Goal: Find specific page/section: Find specific page/section

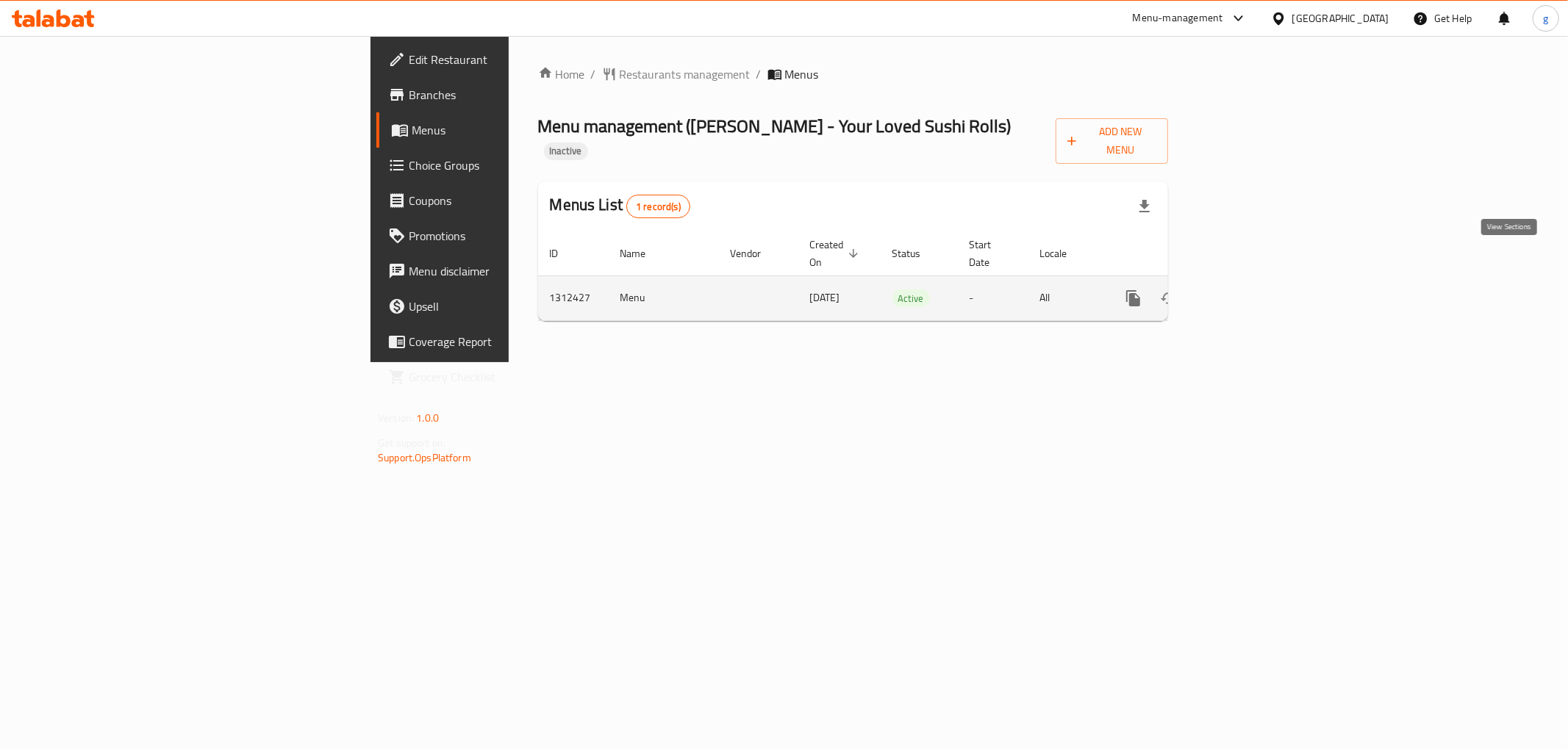
click at [1248, 289] on icon "enhanced table" at bounding box center [1240, 298] width 18 height 18
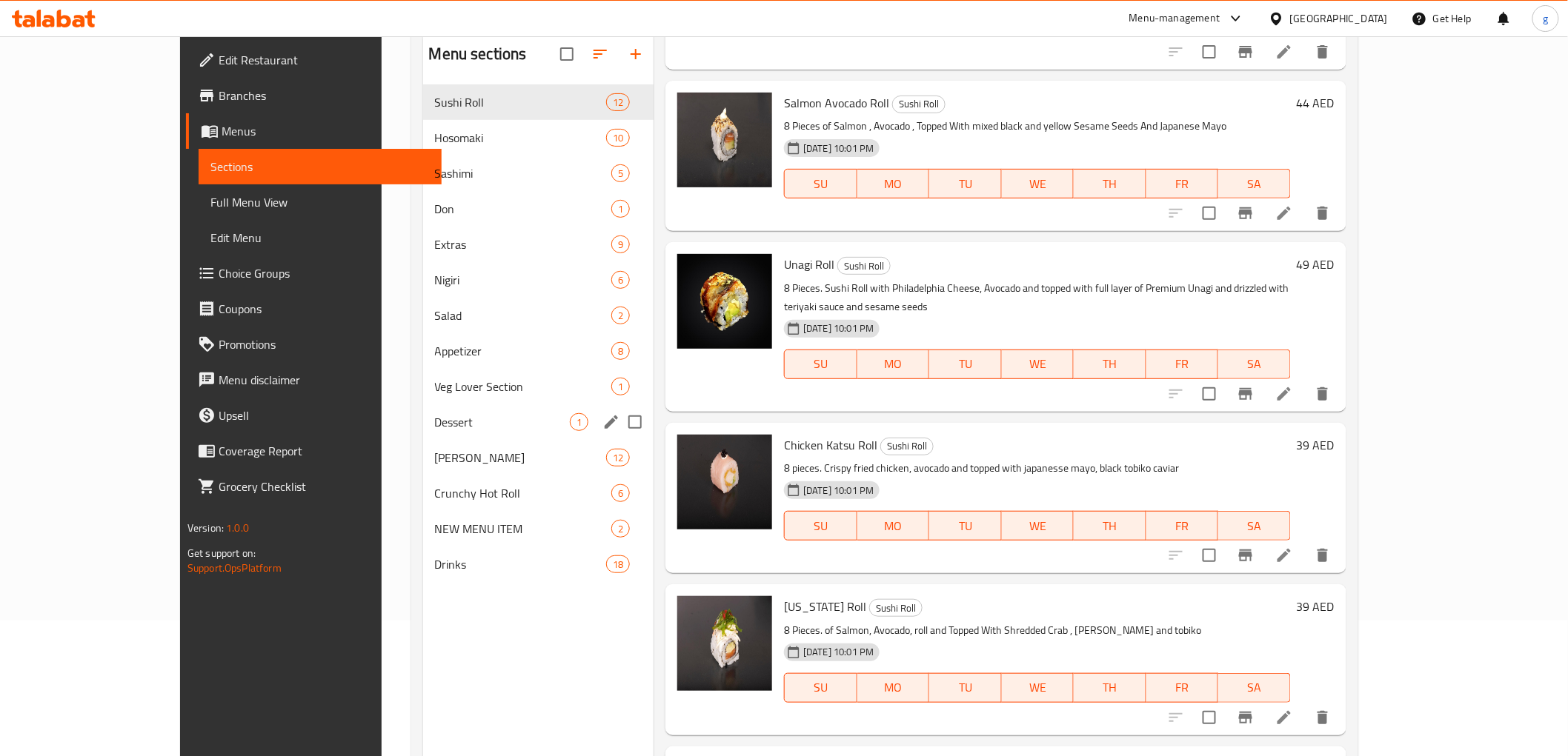
scroll to position [42, 0]
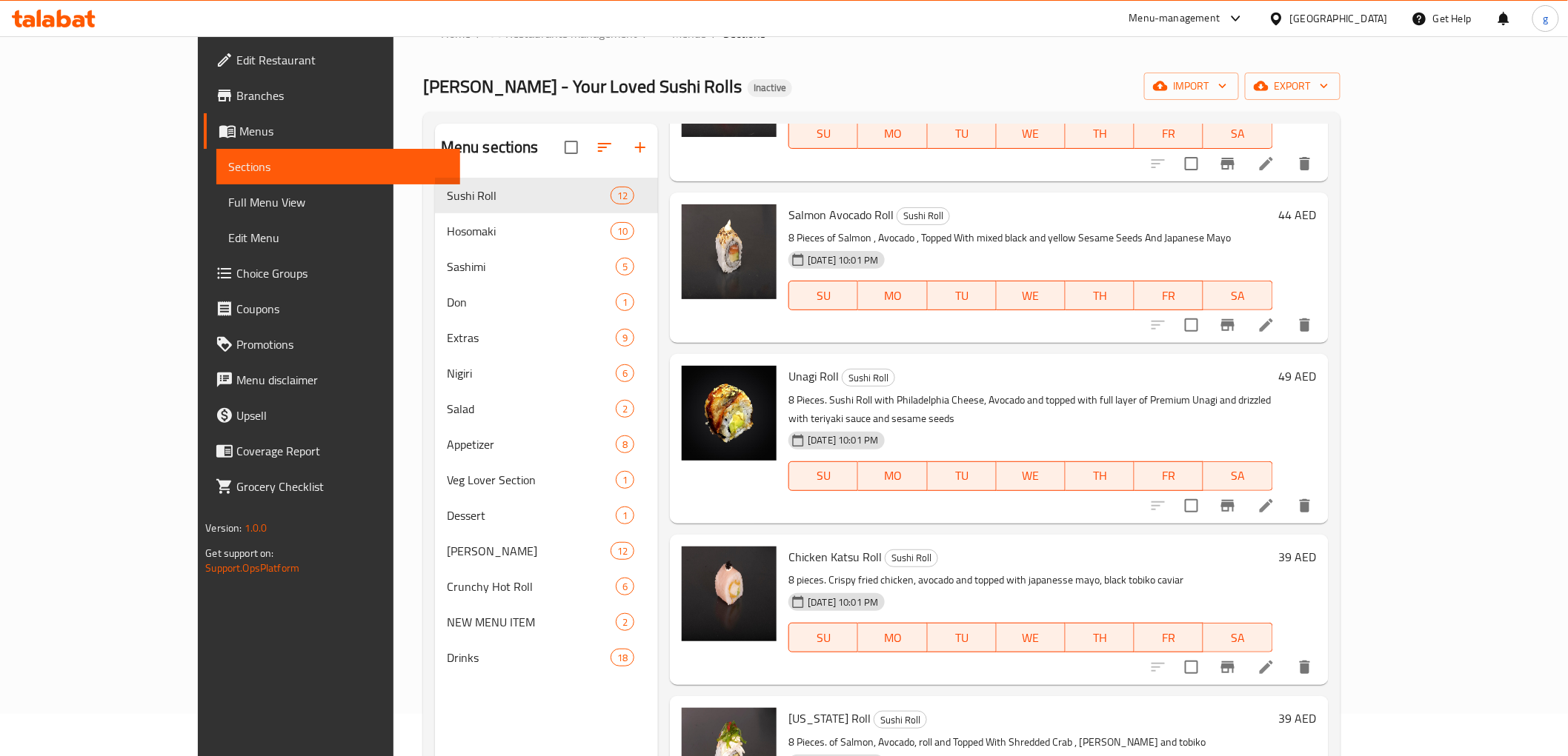
click at [435, 676] on nav "Sushi Roll 12 Hosomaki 10 Sashimi 5 Don 1 Extras 9 Nigiri 6 Salad 2 Appetizer 8…" at bounding box center [546, 426] width 223 height 510
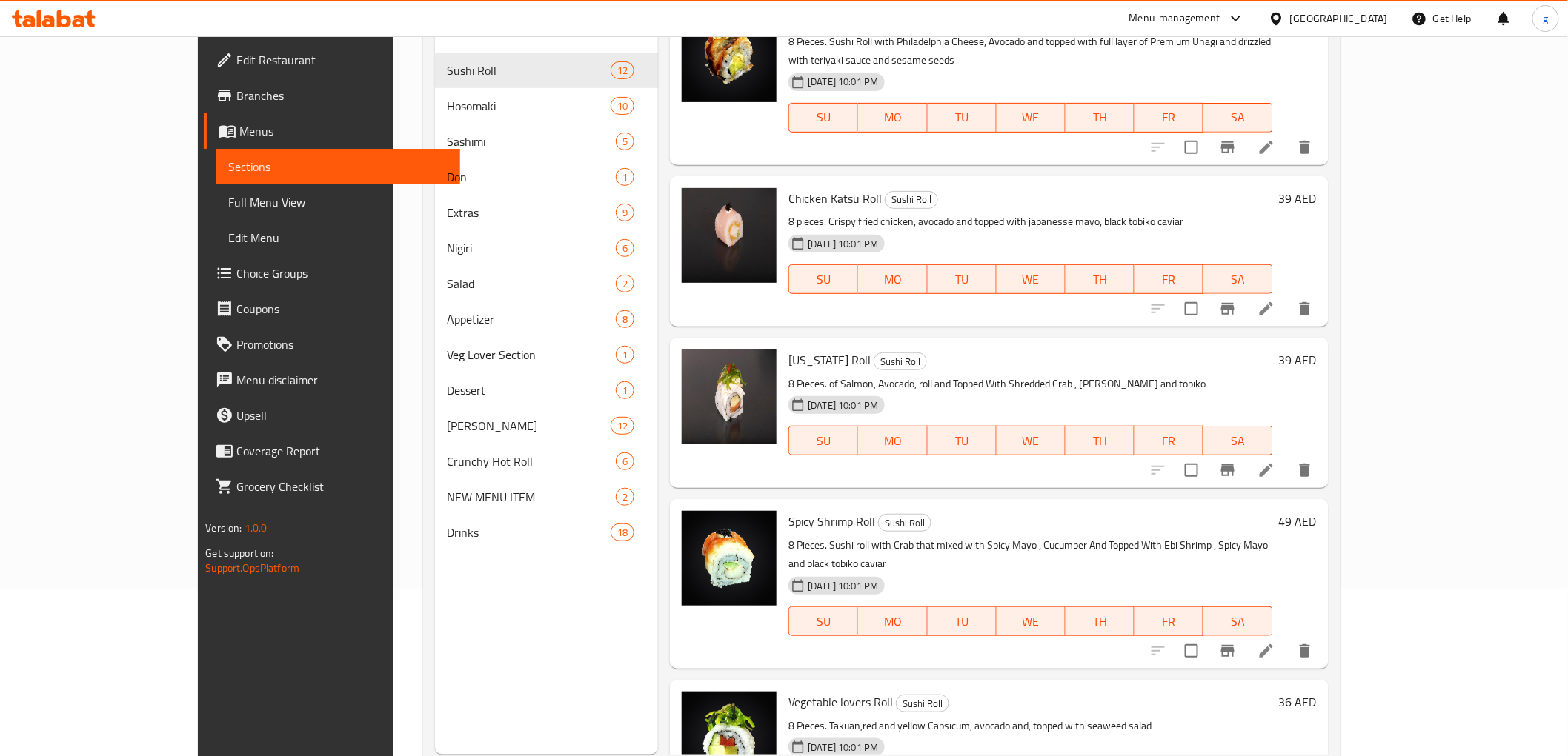
scroll to position [207, 0]
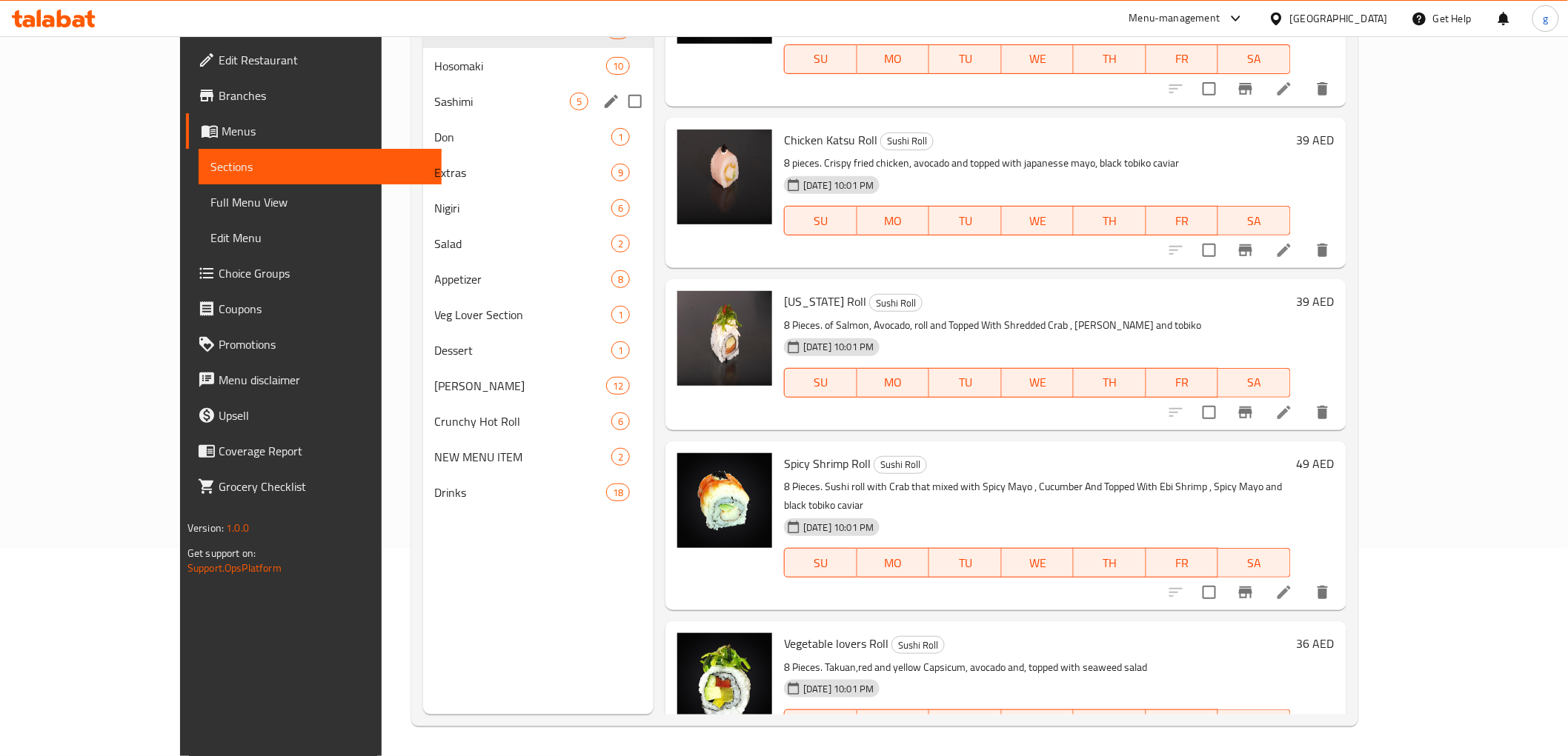
drag, startPoint x: 424, startPoint y: 97, endPoint x: 500, endPoint y: 131, distance: 83.3
click at [435, 97] on span "Sashimi" at bounding box center [503, 101] width 135 height 18
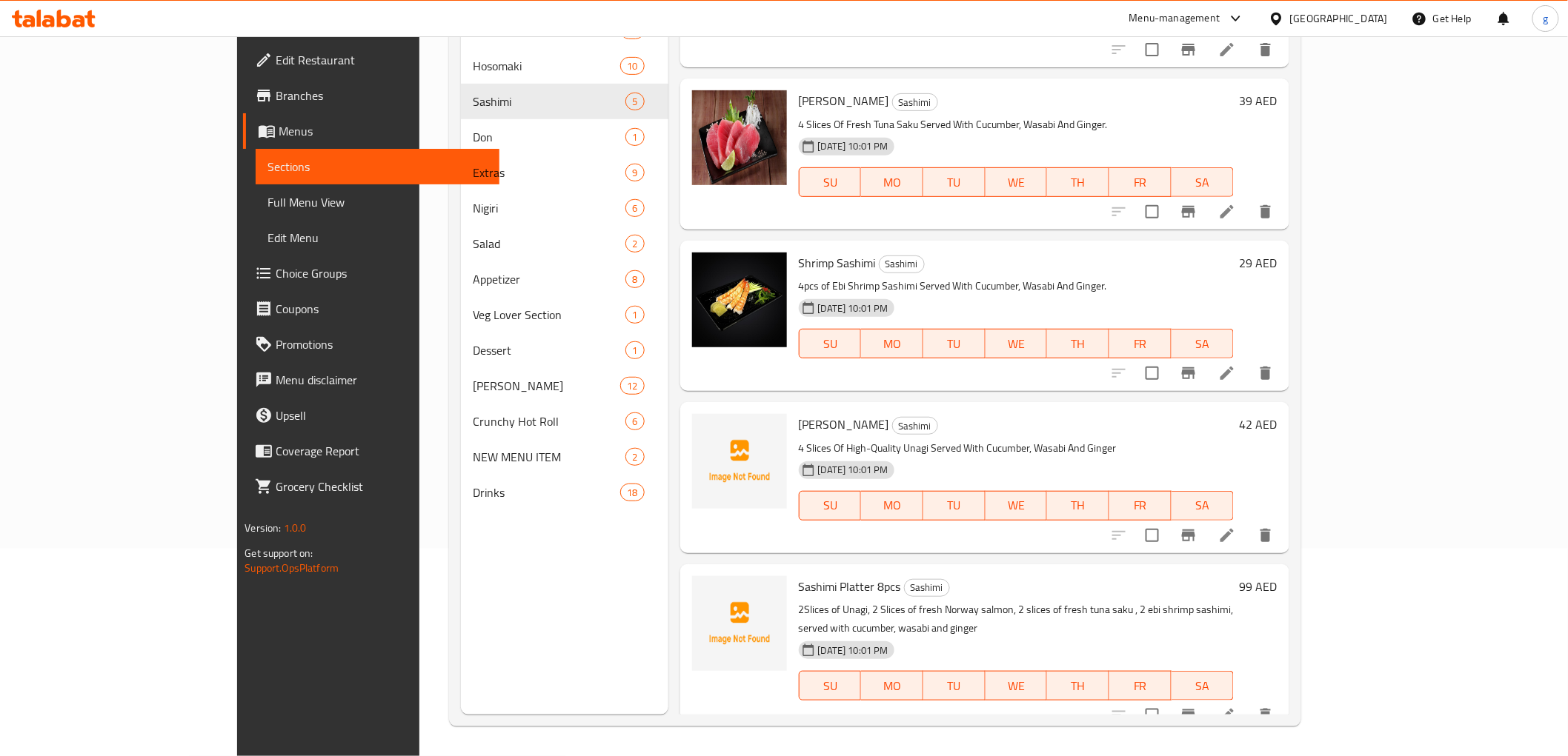
scroll to position [89, 0]
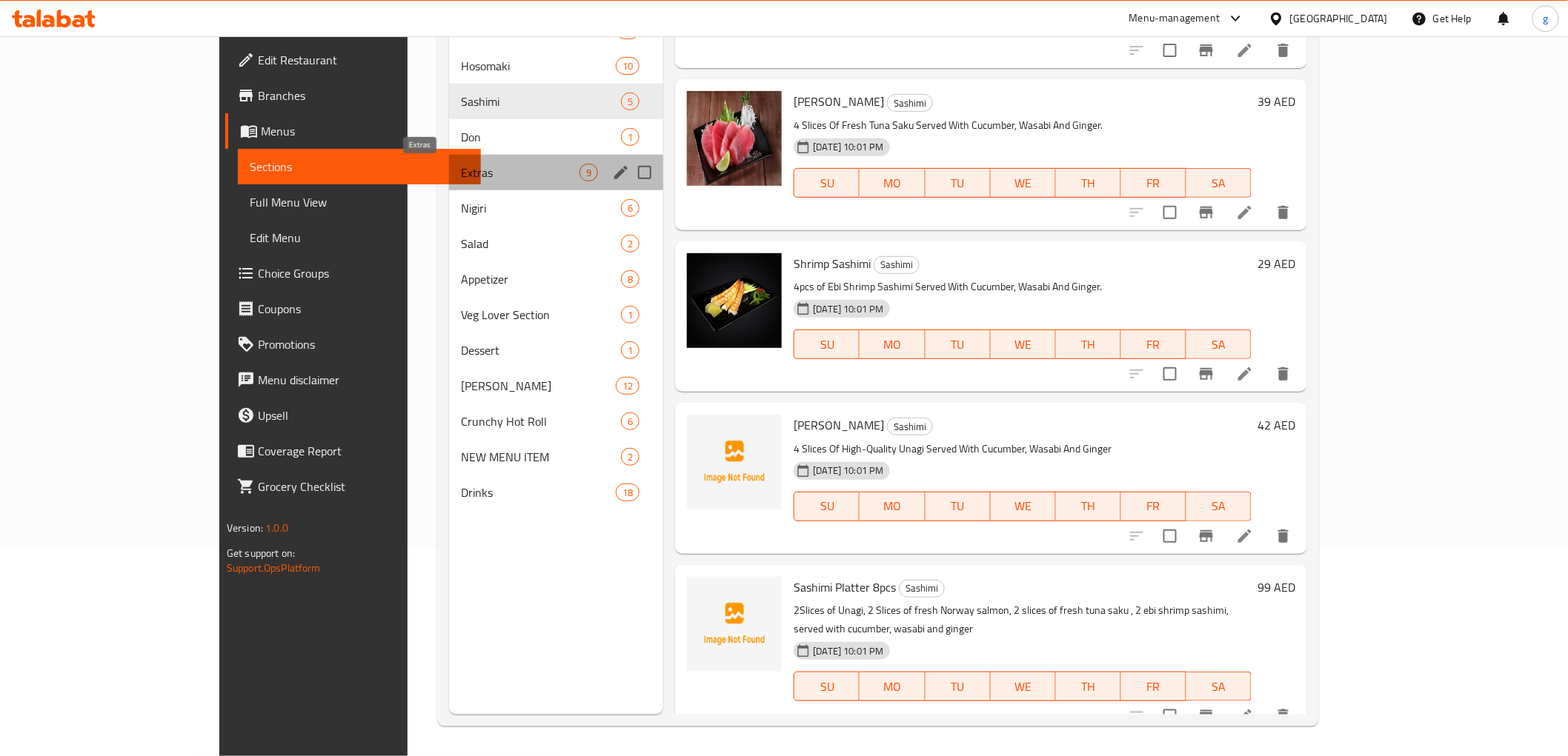
click at [461, 172] on span "Extras" at bounding box center [520, 173] width 118 height 18
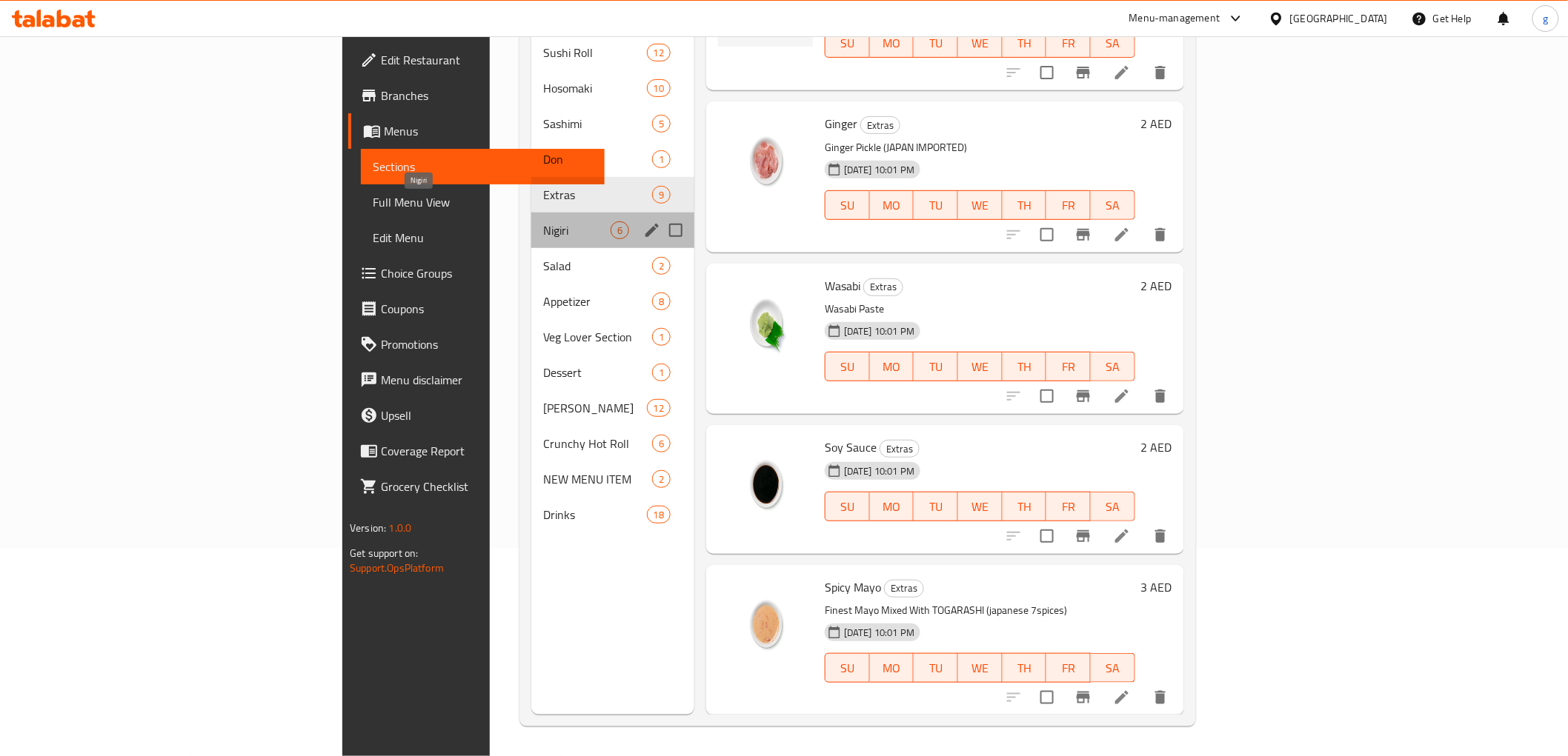
click at [543, 221] on span "Nigiri" at bounding box center [577, 230] width 68 height 18
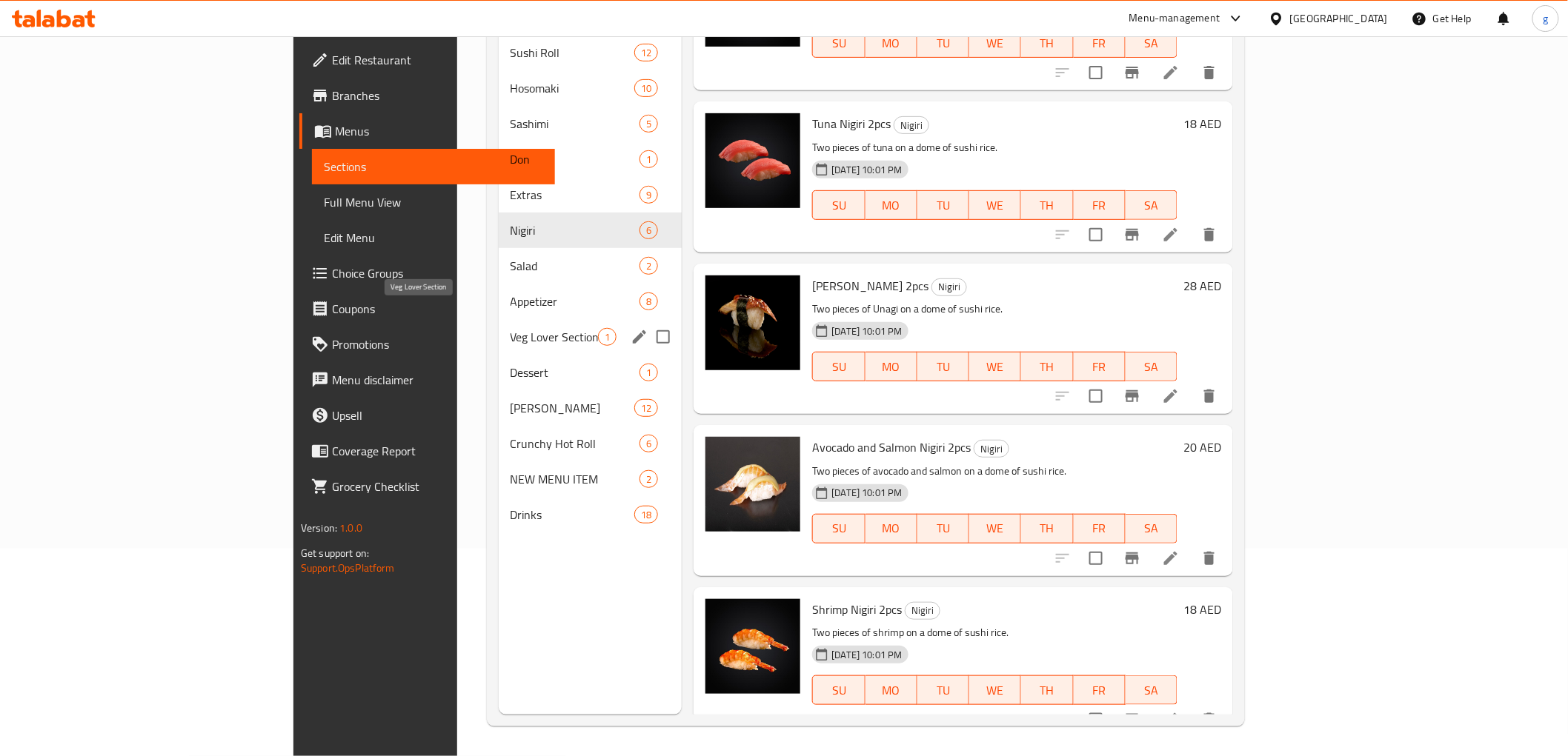
click at [511, 328] on span "Veg Lover Section" at bounding box center [554, 337] width 88 height 18
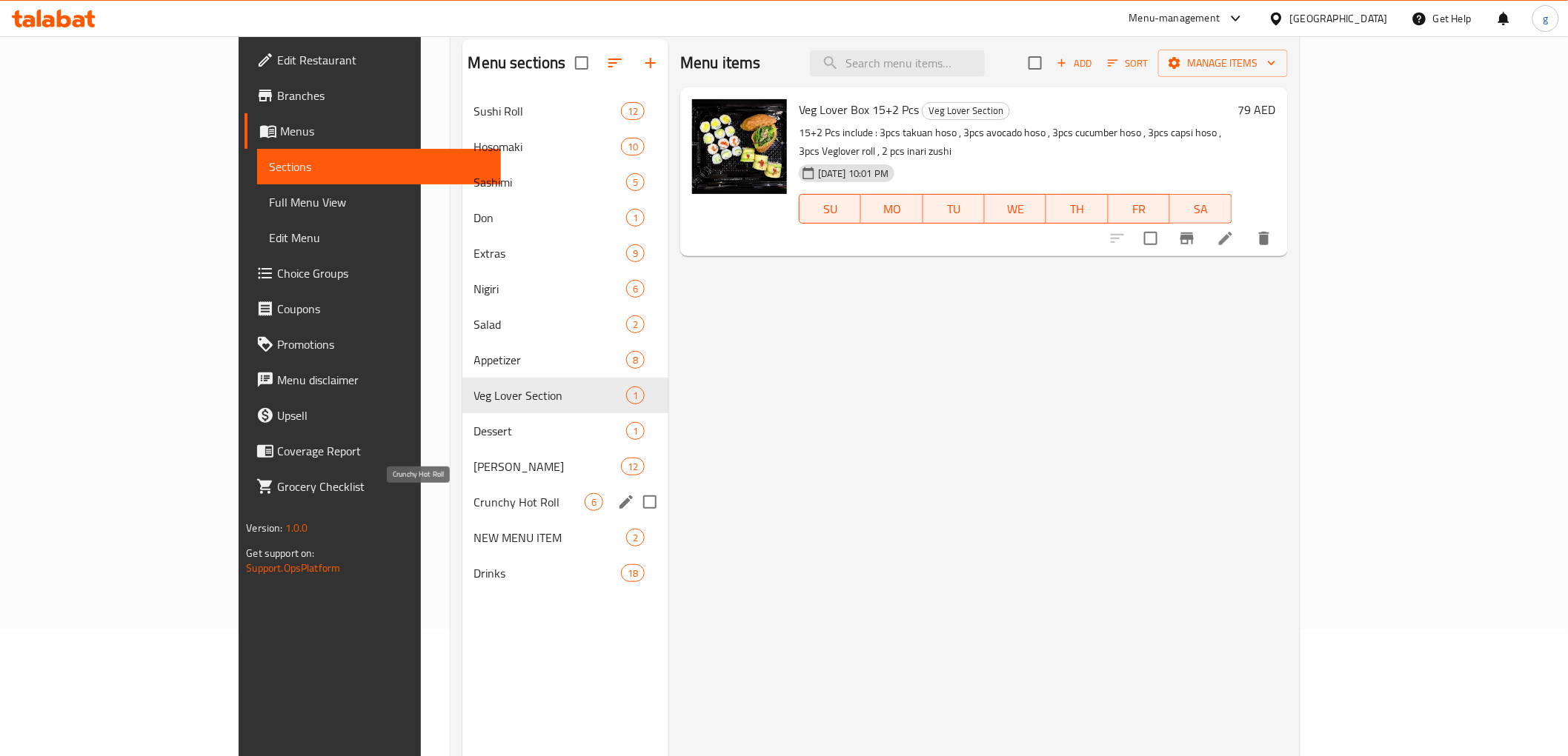
scroll to position [207, 0]
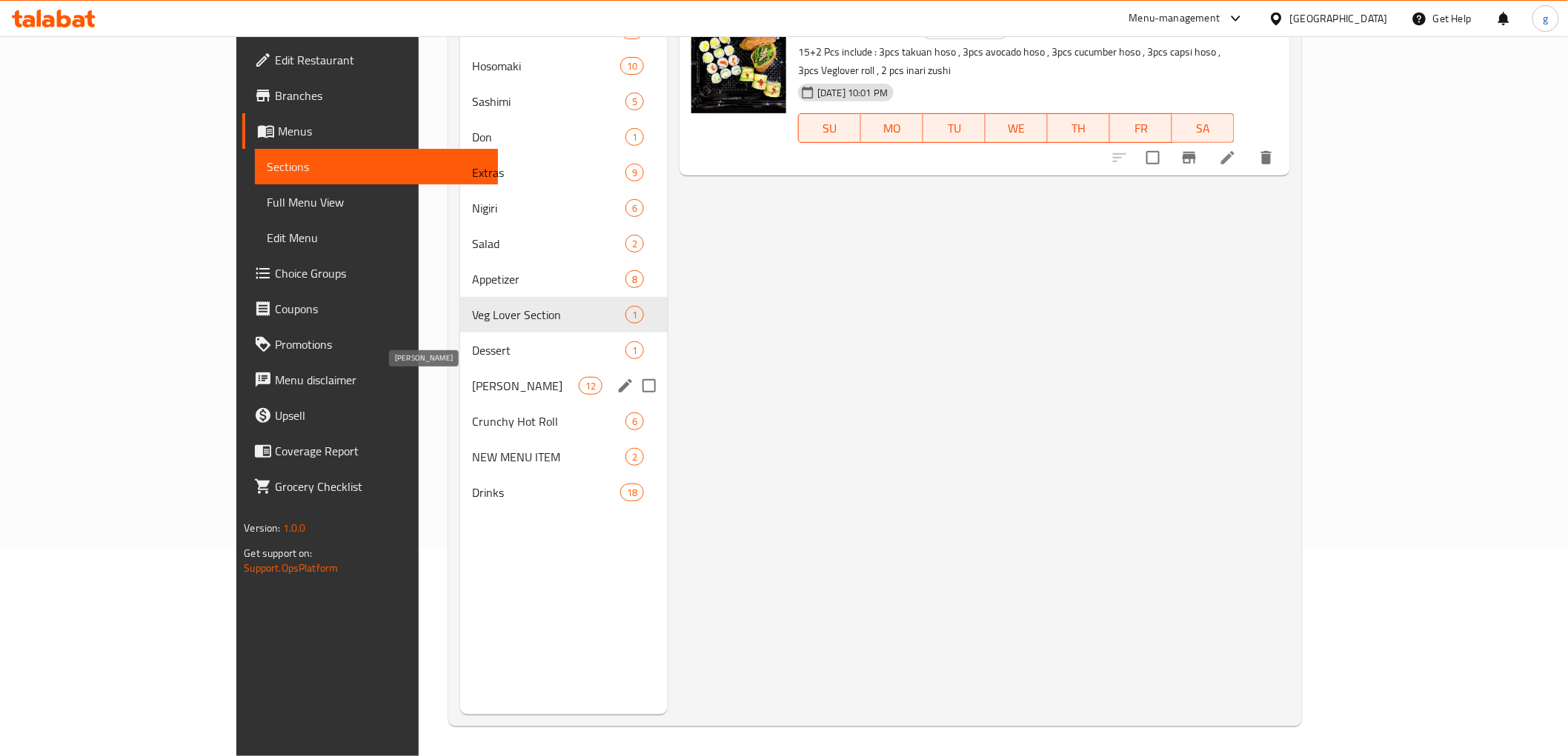
click at [472, 392] on span "[PERSON_NAME]" at bounding box center [525, 386] width 107 height 18
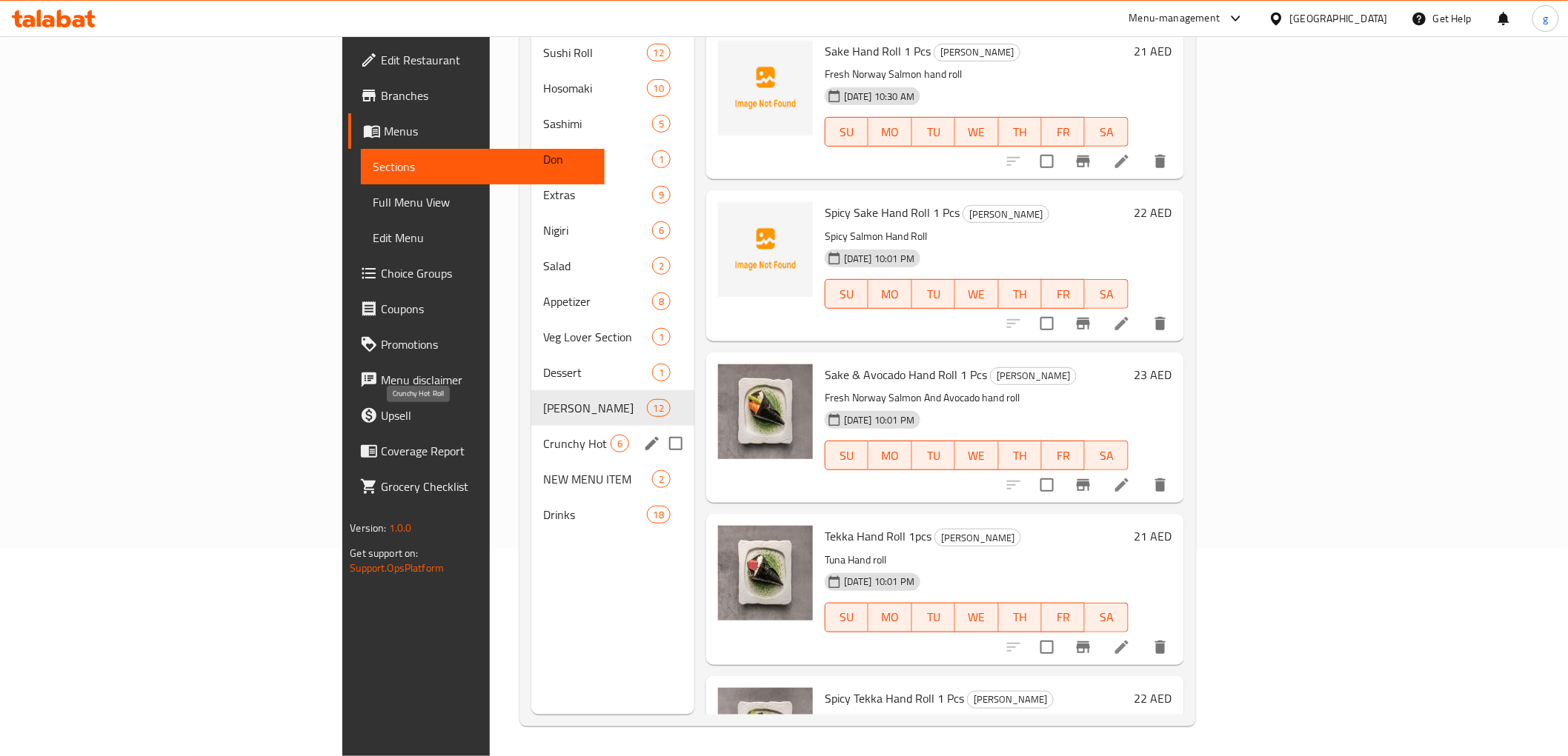
click at [543, 435] on span "Crunchy Hot Roll" at bounding box center [577, 444] width 68 height 18
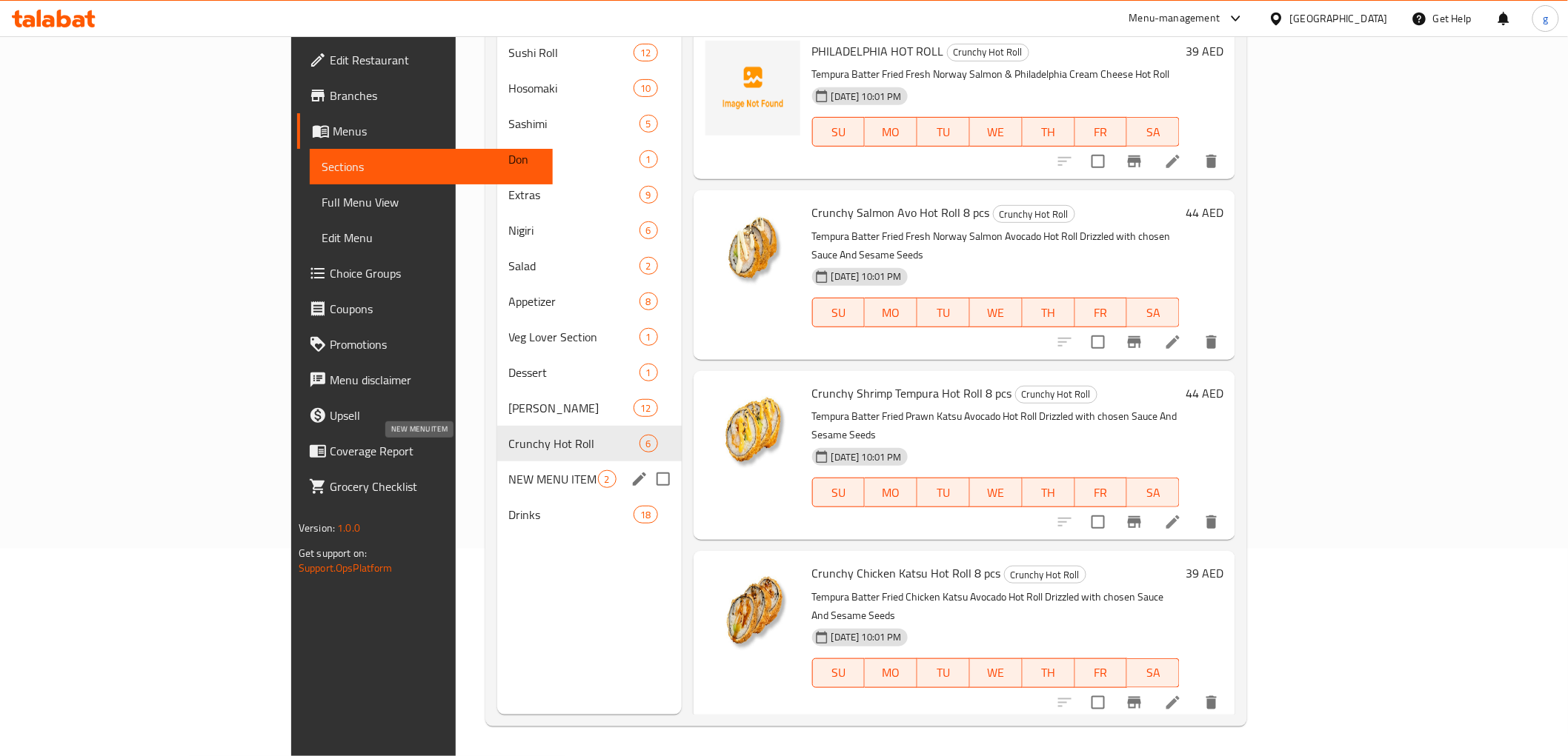
click at [509, 470] on span "NEW MENU ITEM" at bounding box center [554, 479] width 89 height 18
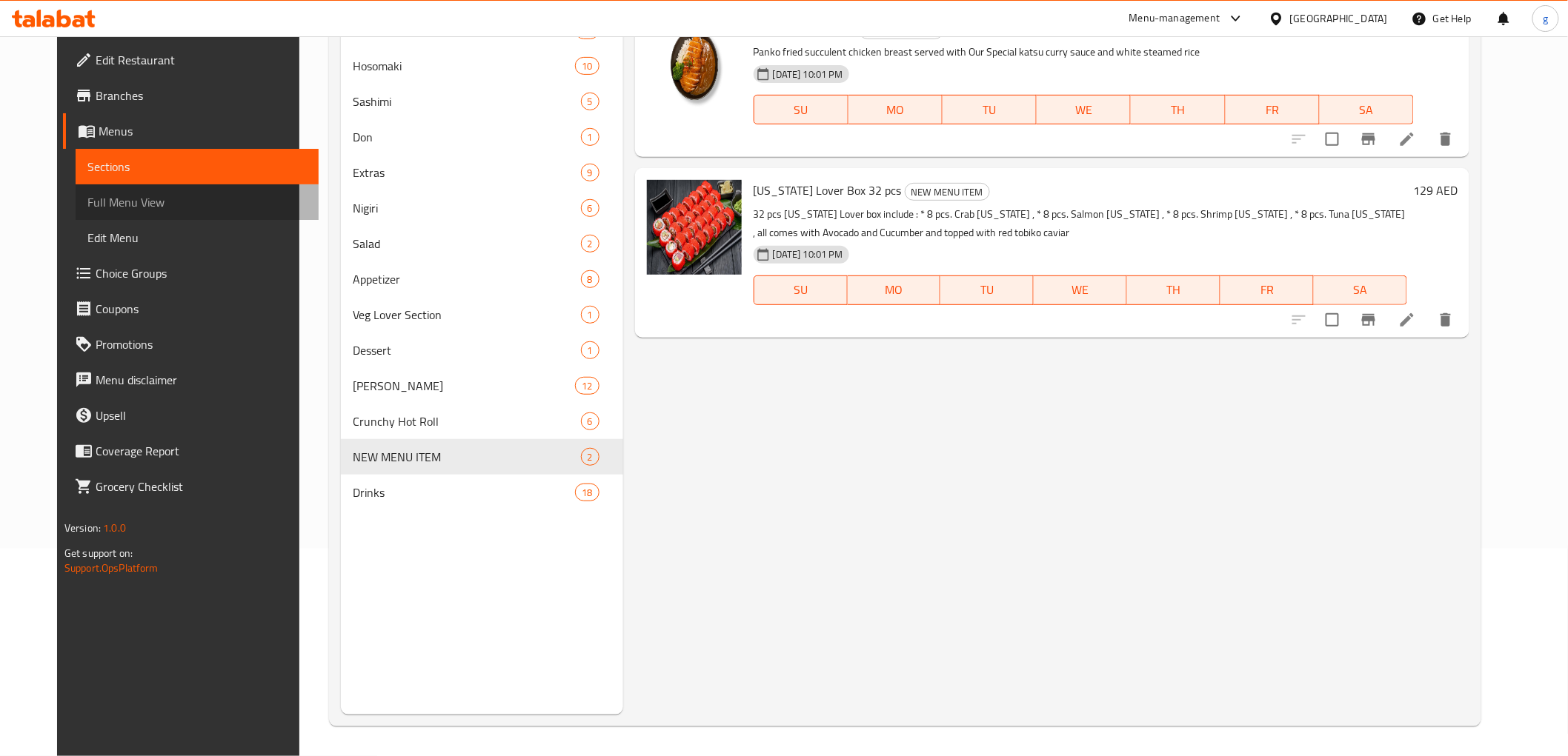
click at [118, 190] on link "Full Menu View" at bounding box center [197, 202] width 243 height 36
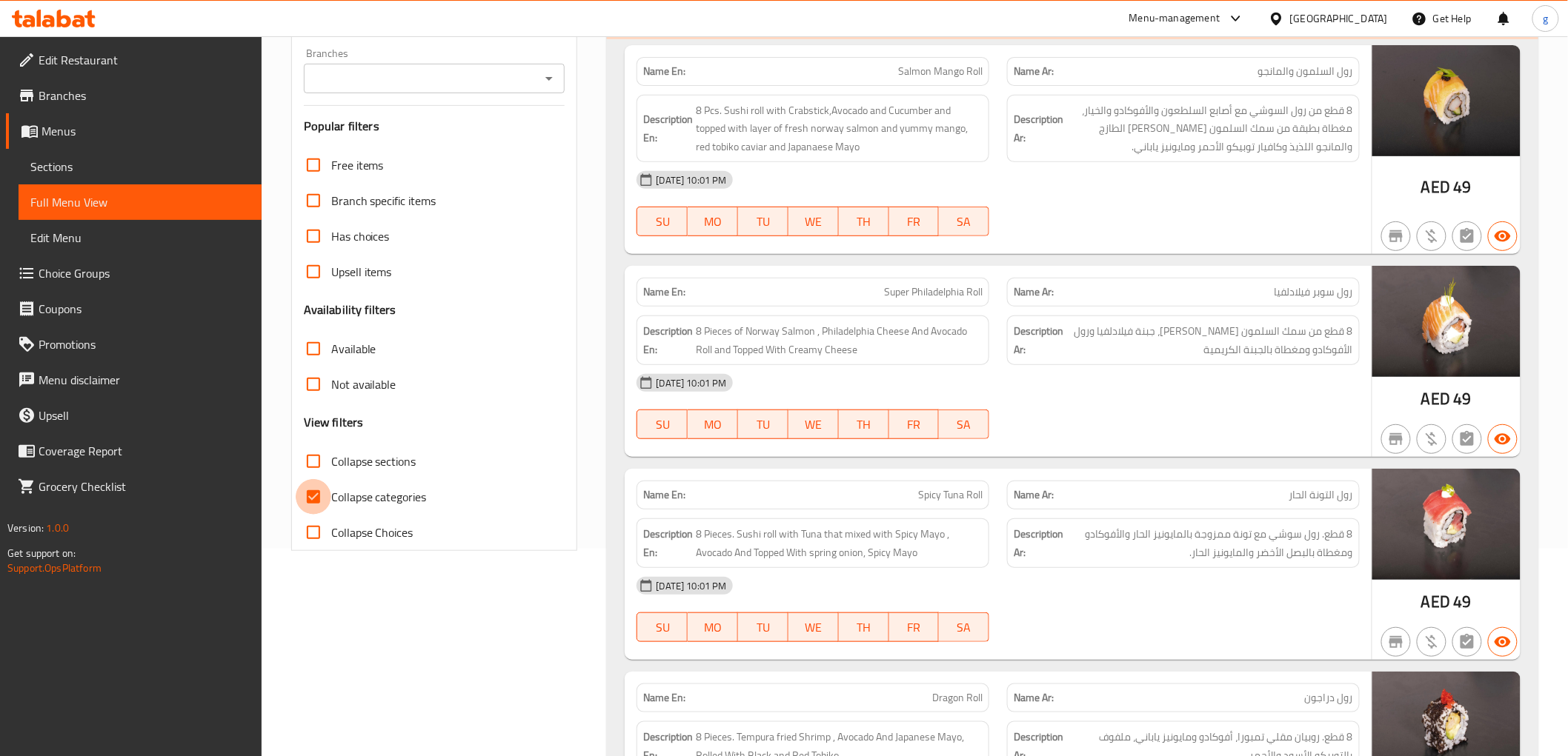
click at [322, 502] on input "Collapse categories" at bounding box center [313, 497] width 36 height 36
checkbox input "false"
click at [77, 163] on span "Sections" at bounding box center [140, 166] width 219 height 18
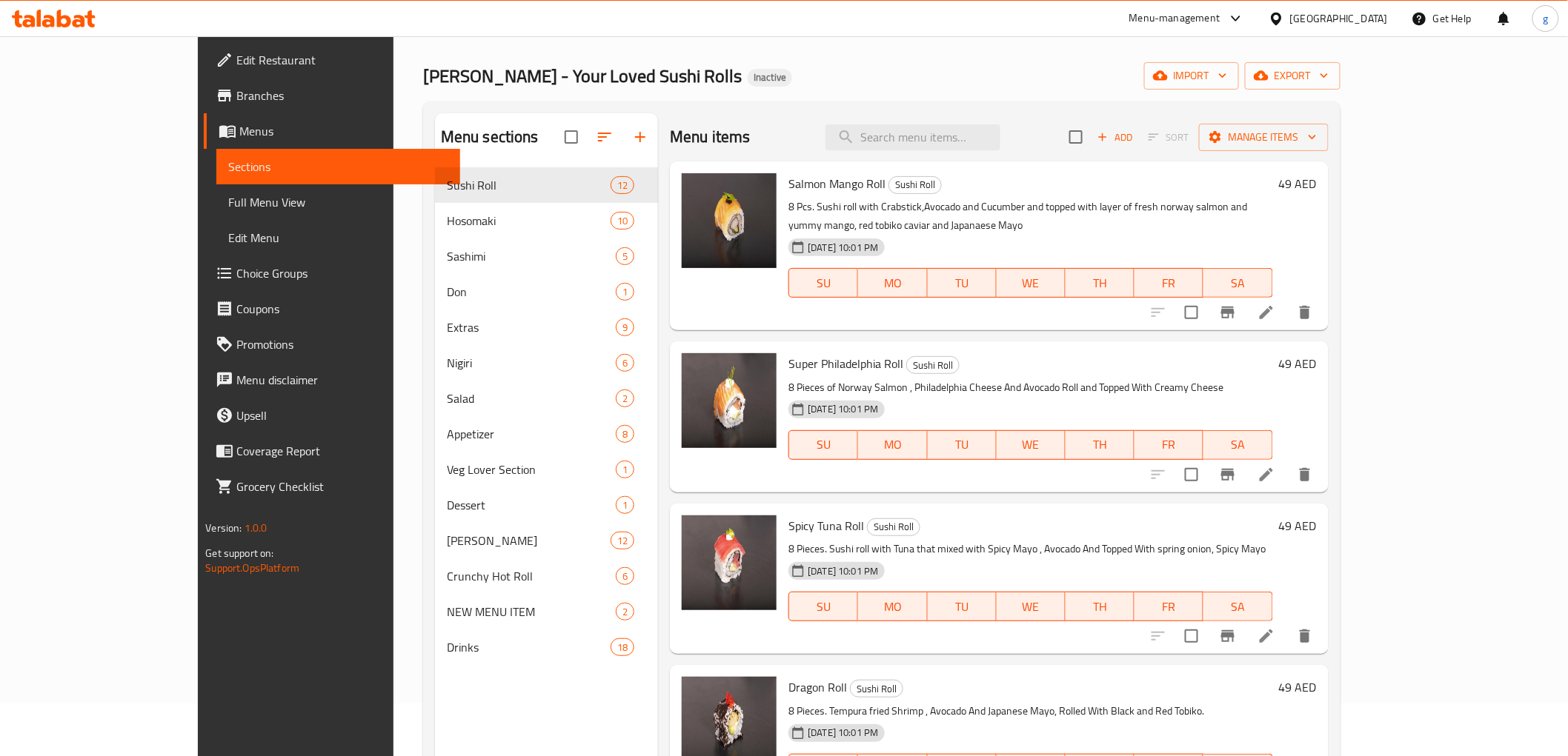
scroll to position [82, 0]
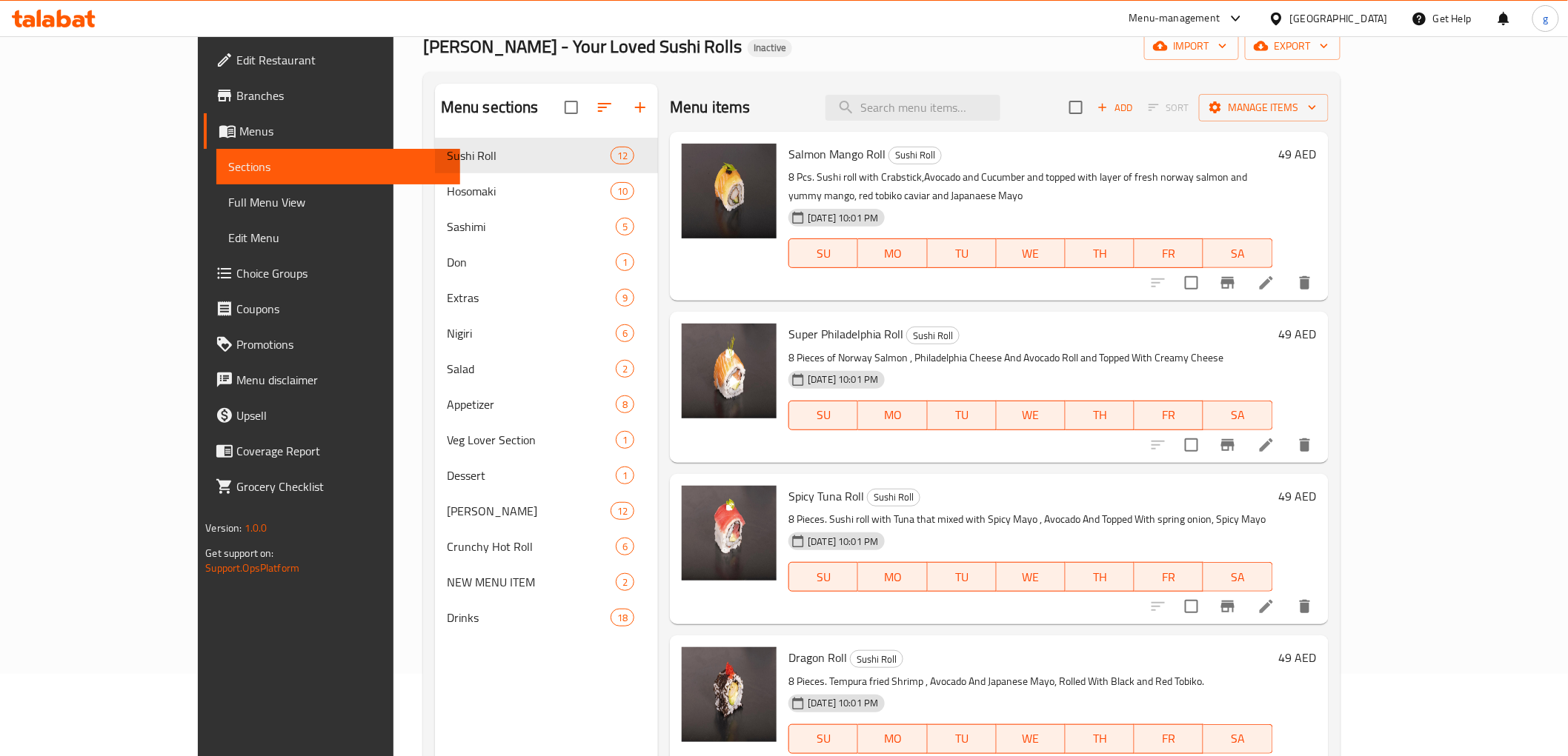
click at [228, 200] on span "Full Menu View" at bounding box center [337, 202] width 219 height 18
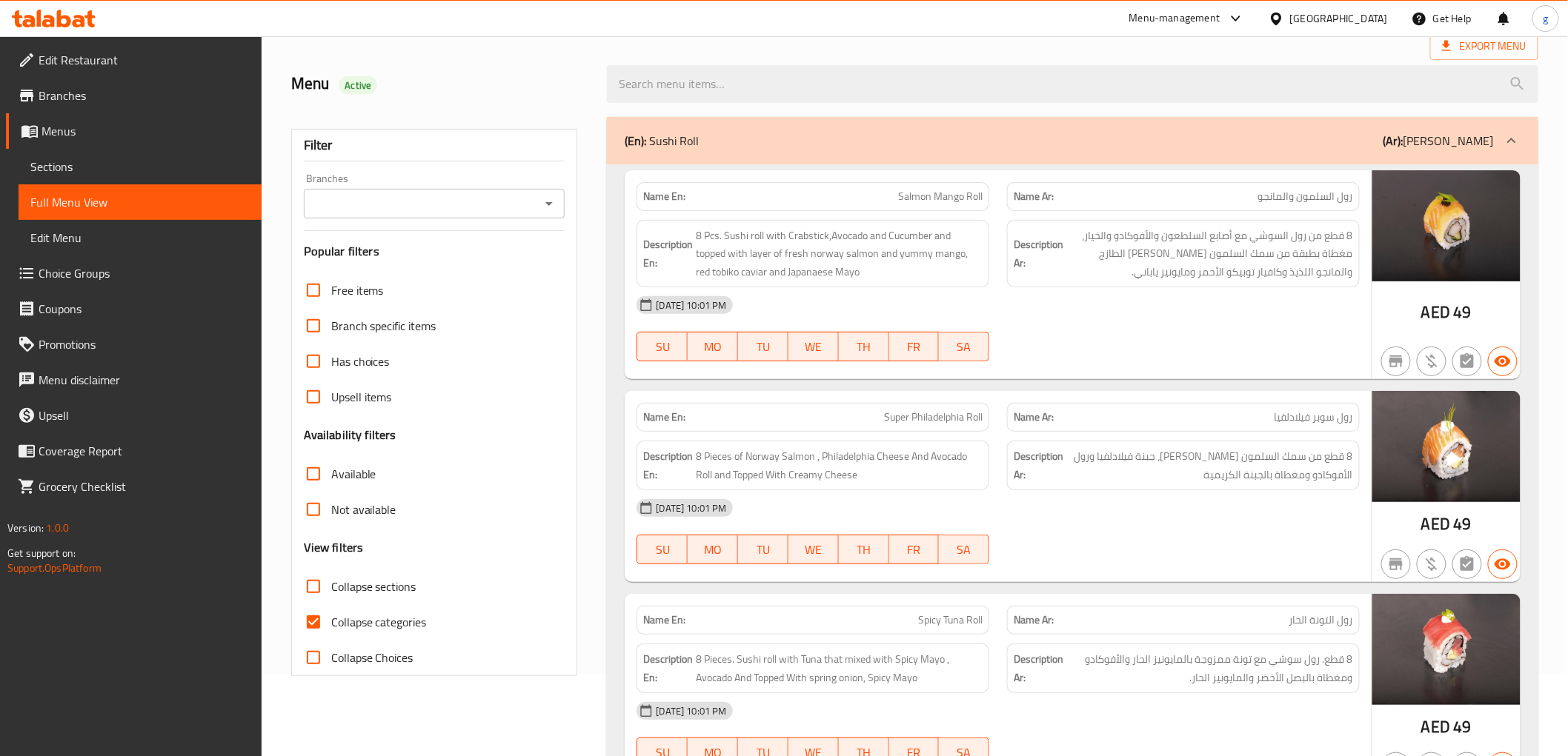
click at [1264, 137] on div "(En): [PERSON_NAME] (Ar): [PERSON_NAME]" at bounding box center [1059, 141] width 869 height 18
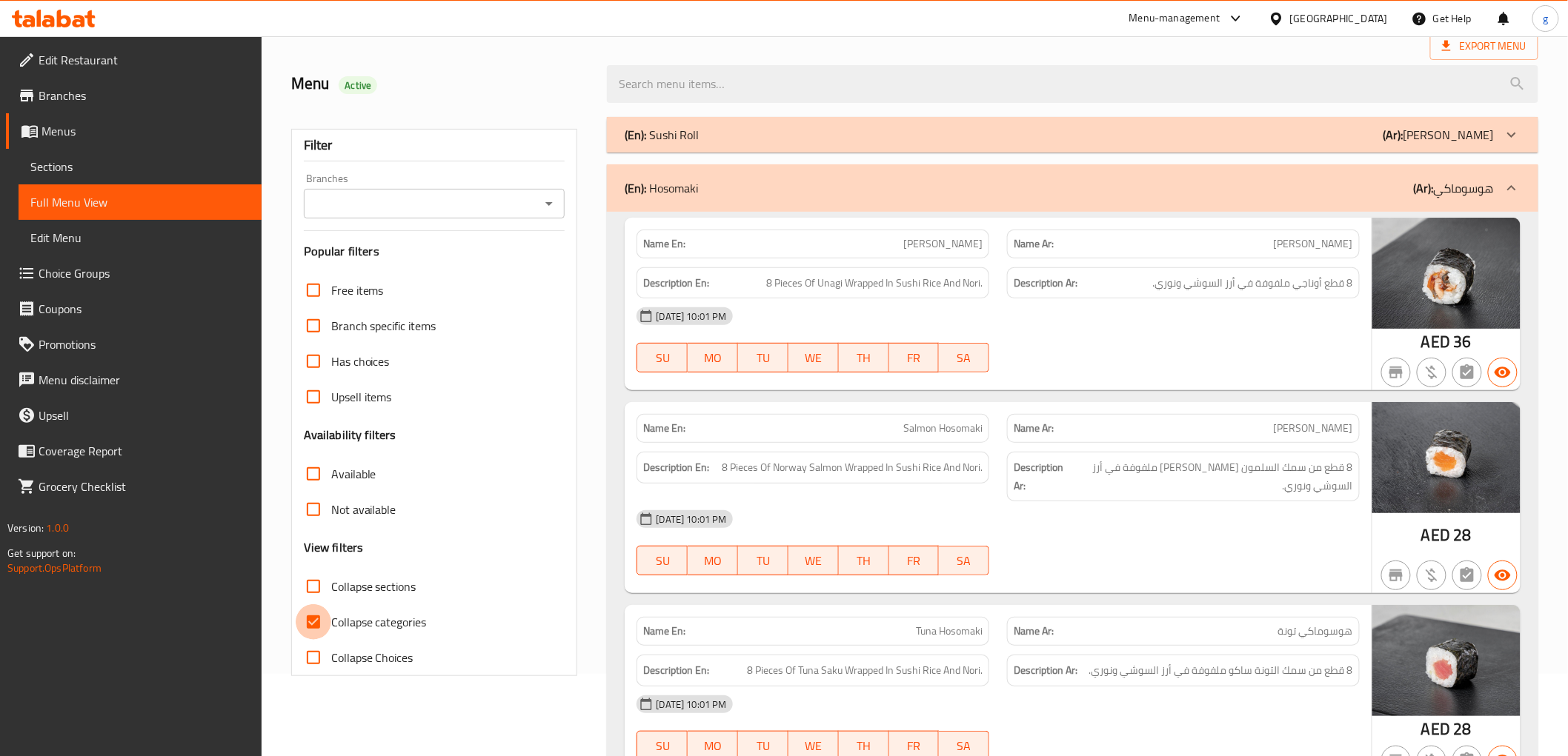
click at [310, 619] on input "Collapse categories" at bounding box center [313, 622] width 36 height 36
checkbox input "false"
click at [1159, 123] on div "(En): [PERSON_NAME] (Ar): [PERSON_NAME]" at bounding box center [1072, 135] width 931 height 36
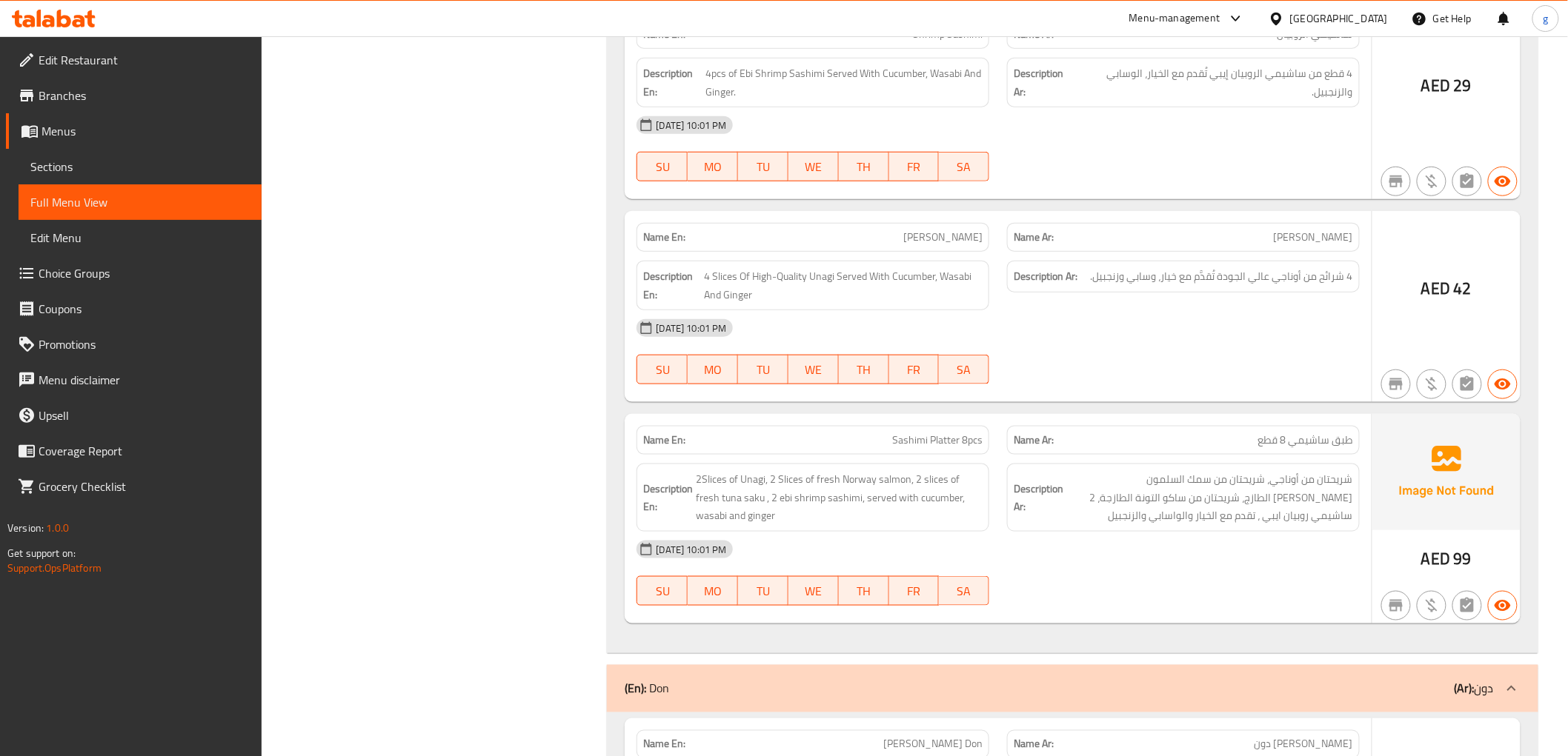
scroll to position [3845, 0]
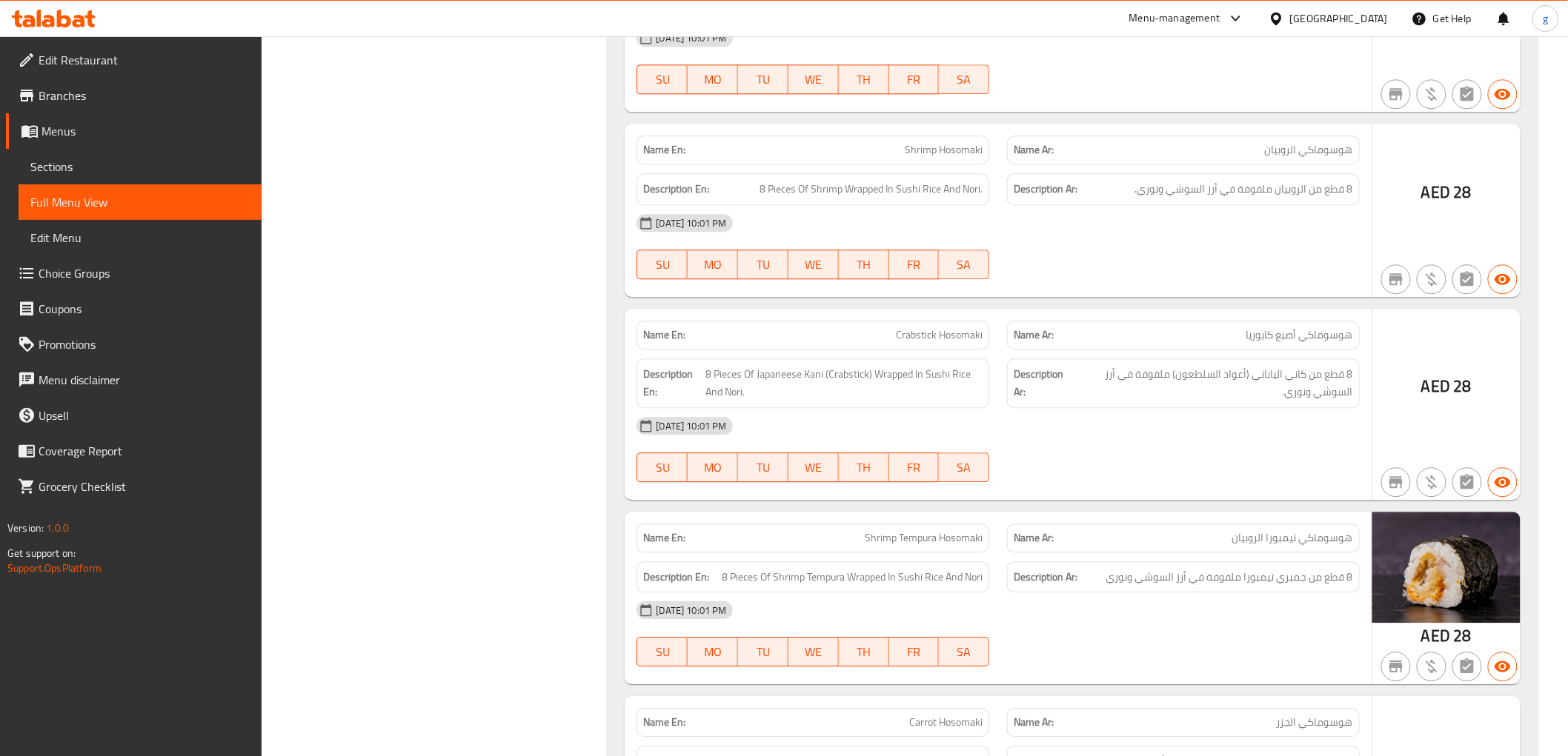
click at [843, 342] on p "Name En: Crabstick Hosomaki" at bounding box center [812, 334] width 339 height 15
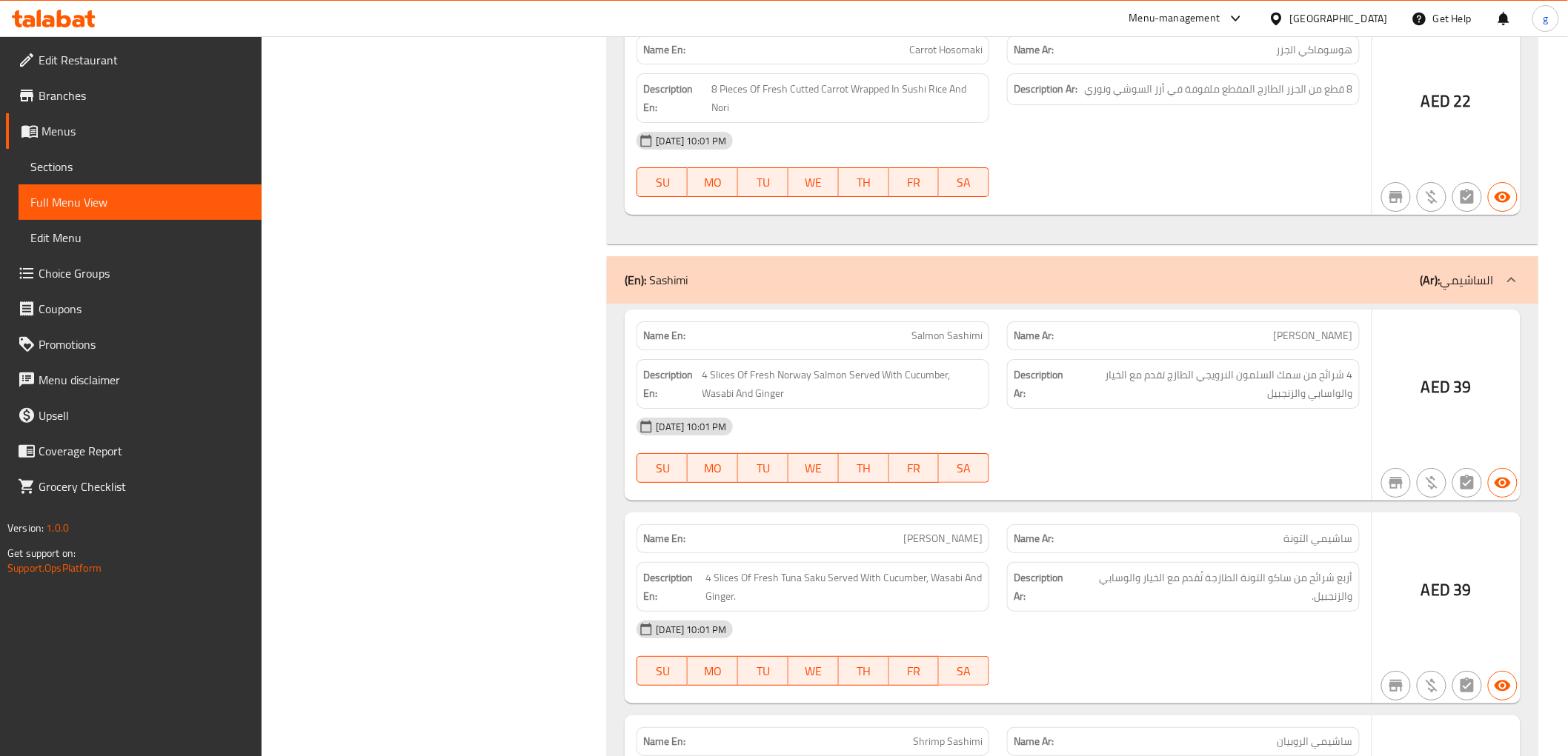
scroll to position [4482, 0]
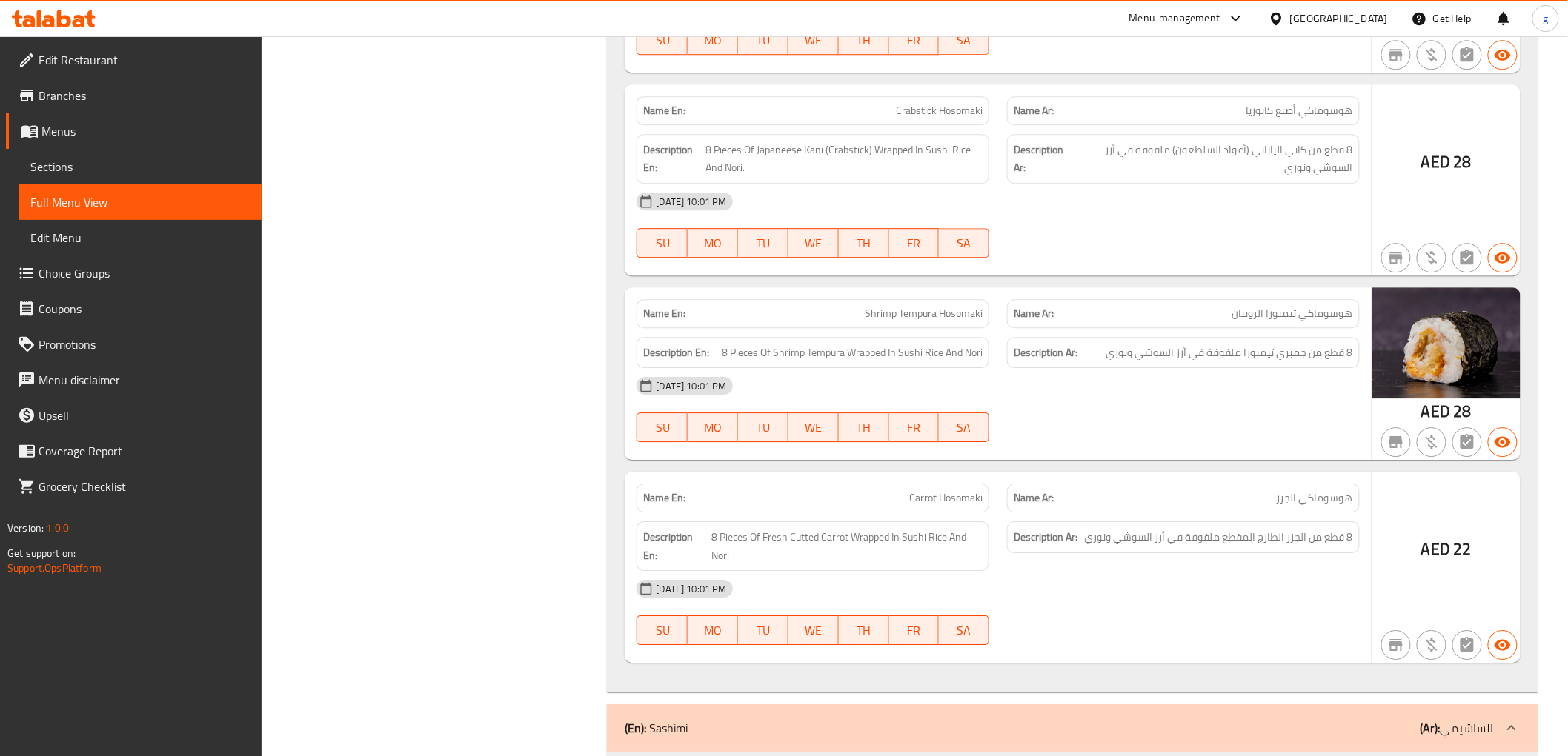
drag, startPoint x: 97, startPoint y: 159, endPoint x: 133, endPoint y: 182, distance: 42.7
click at [97, 159] on span "Sections" at bounding box center [140, 166] width 219 height 18
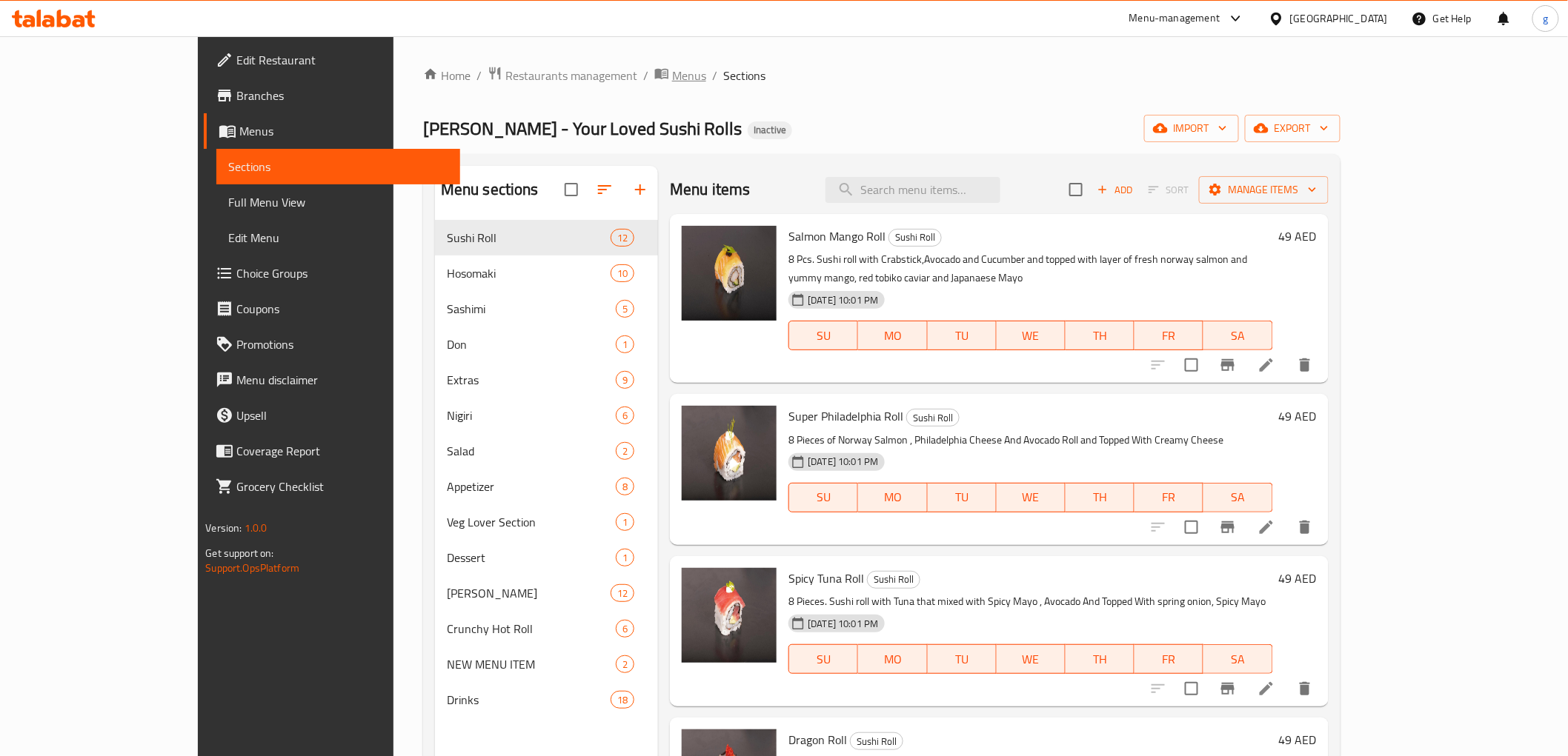
click at [672, 67] on span "Menus" at bounding box center [689, 76] width 34 height 18
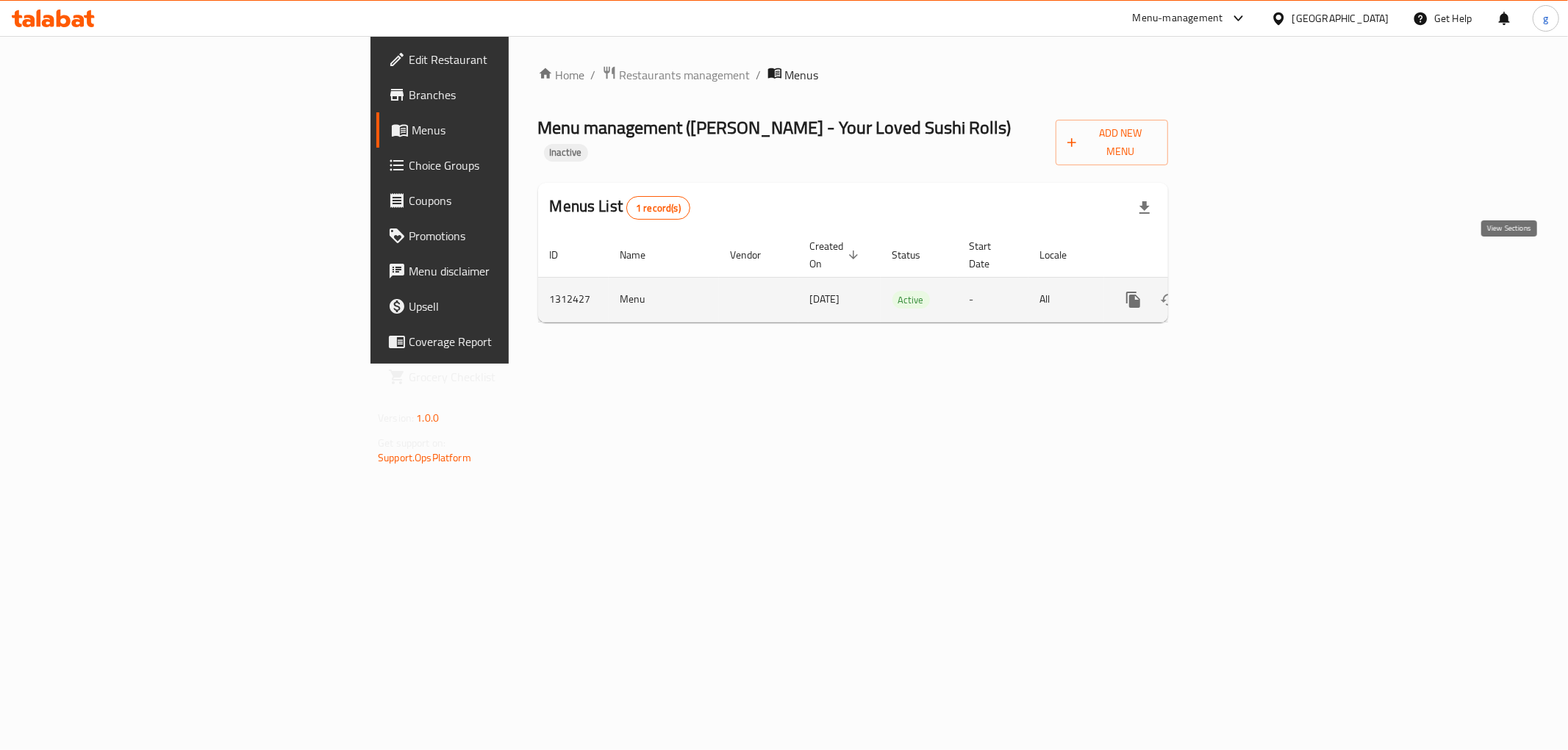
click at [1248, 291] on icon "enhanced table" at bounding box center [1240, 300] width 18 height 18
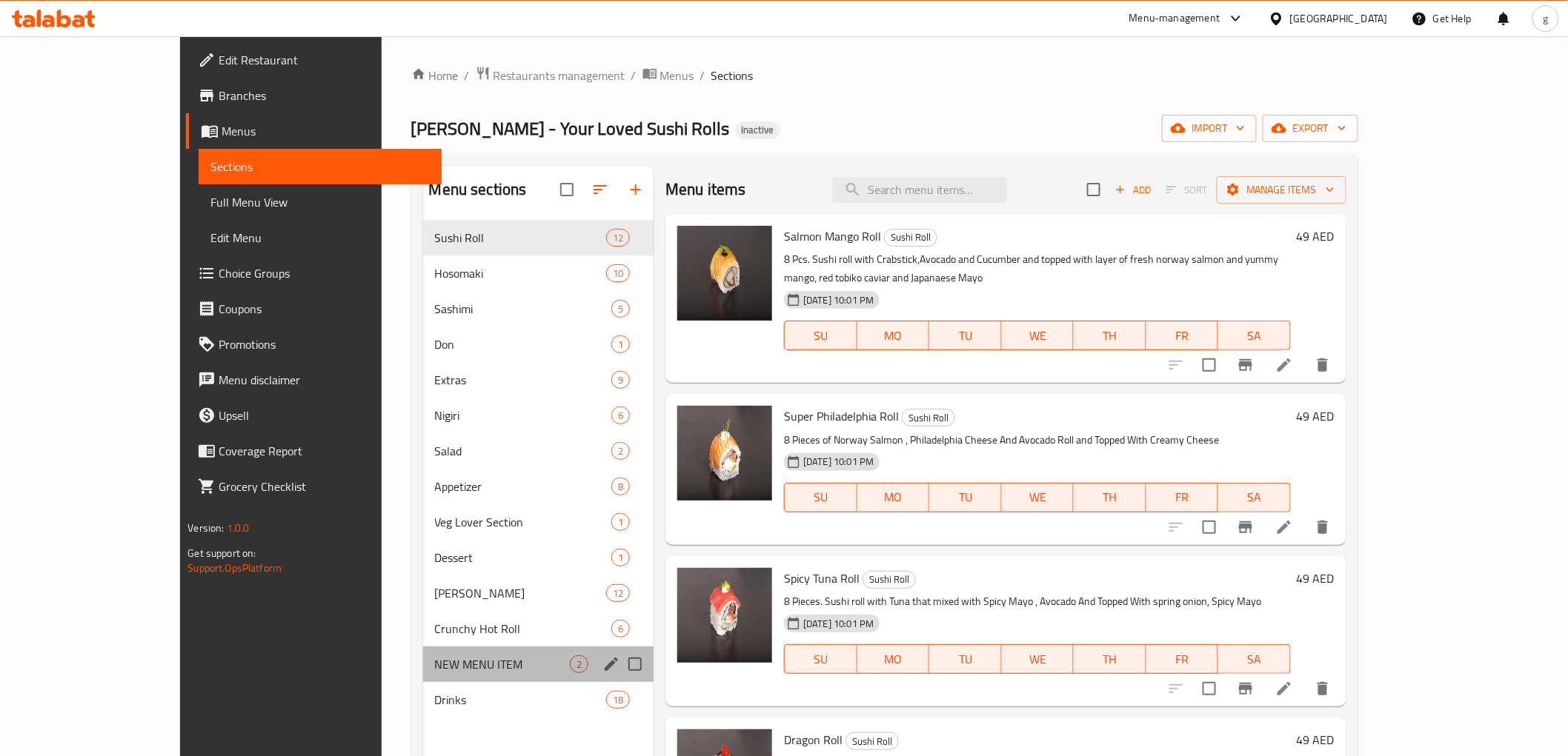
click at [423, 675] on div "NEW MENU ITEM 2" at bounding box center [538, 664] width 231 height 36
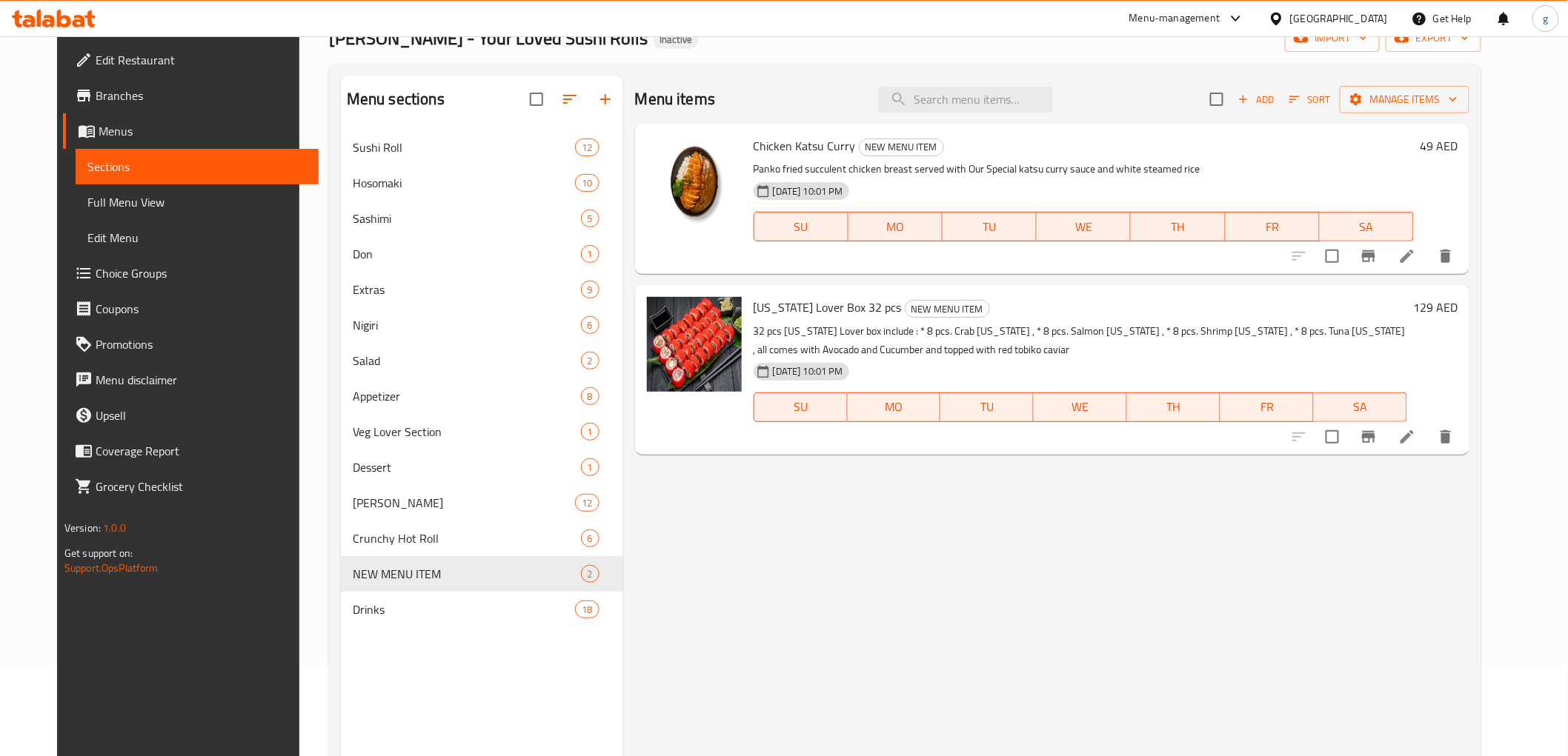
scroll to position [165, 0]
